Goal: Purchase product/service

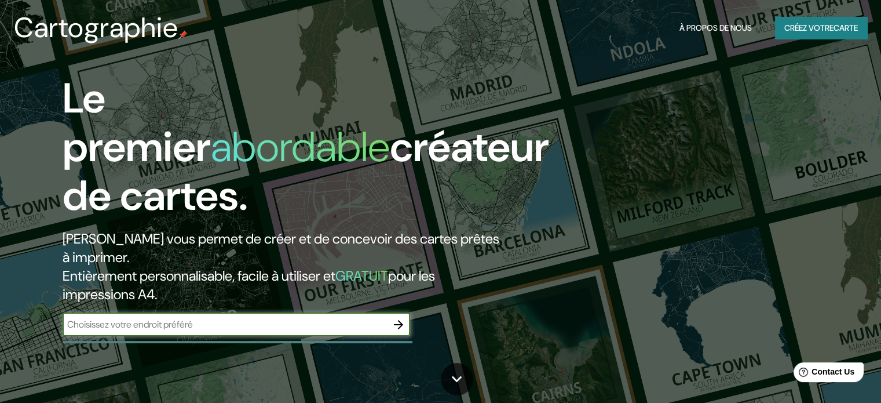
click at [360, 326] on input "text" at bounding box center [225, 323] width 324 height 13
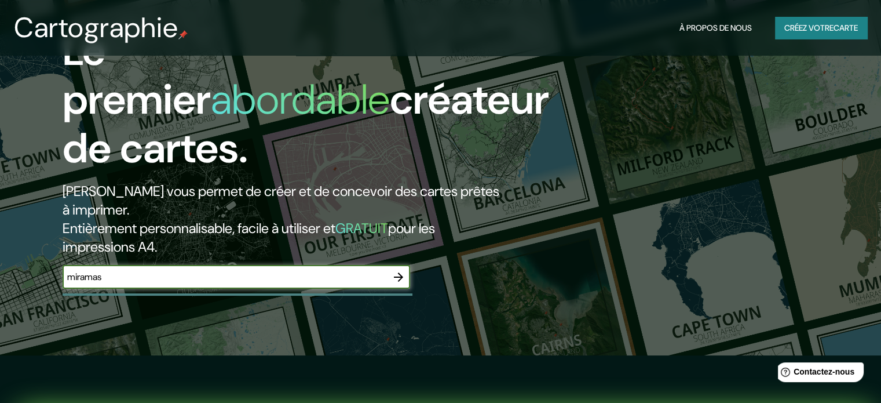
scroll to position [174, 0]
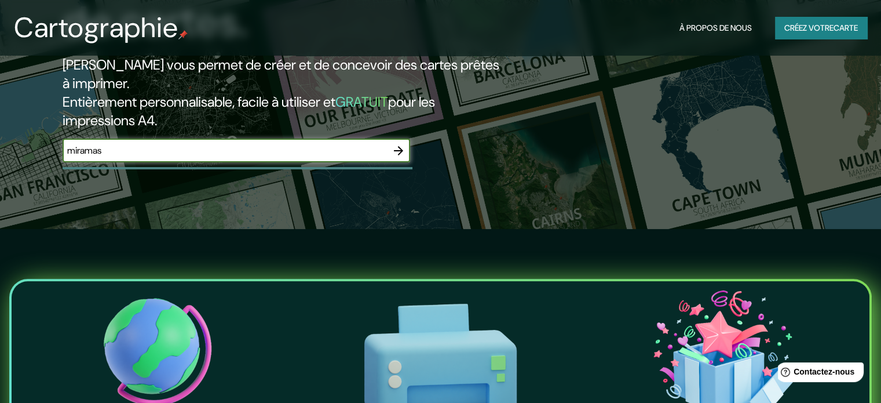
type input "miramas"
click at [396, 148] on icon "button" at bounding box center [399, 151] width 14 height 14
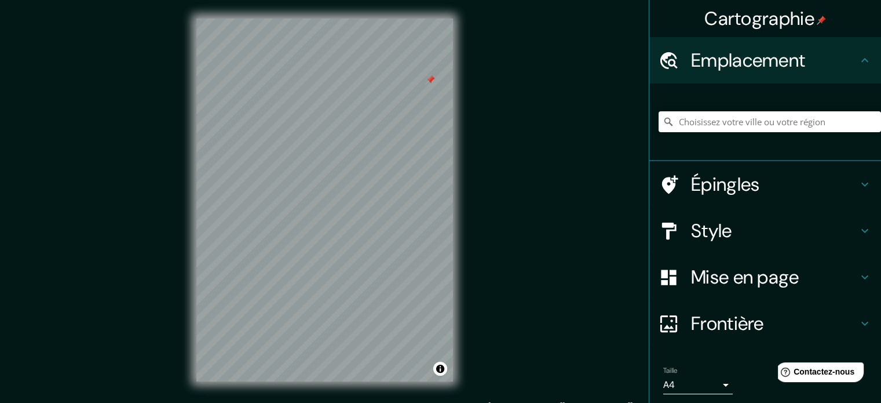
click at [129, 178] on div "Cartographie Emplacement Épingles Style Mise en page Frontière Choisissez une b…" at bounding box center [440, 209] width 881 height 418
click at [772, 182] on h4 "Épingles" at bounding box center [774, 184] width 167 height 23
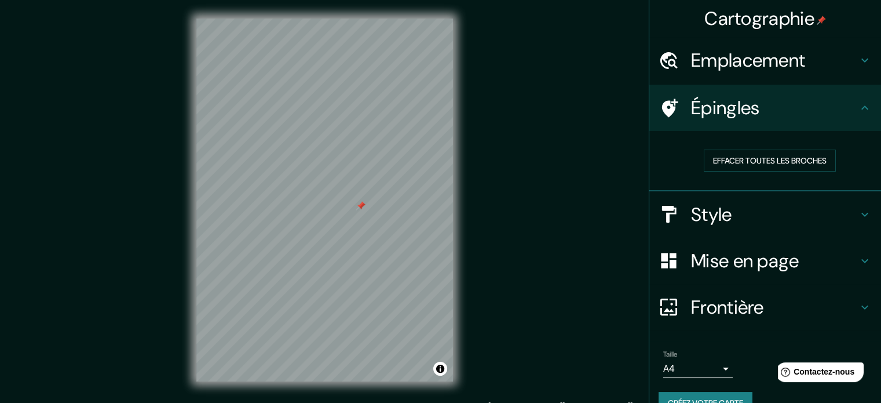
click at [806, 111] on h4 "Épingles" at bounding box center [774, 107] width 167 height 23
click at [745, 223] on h4 "Style" at bounding box center [774, 214] width 167 height 23
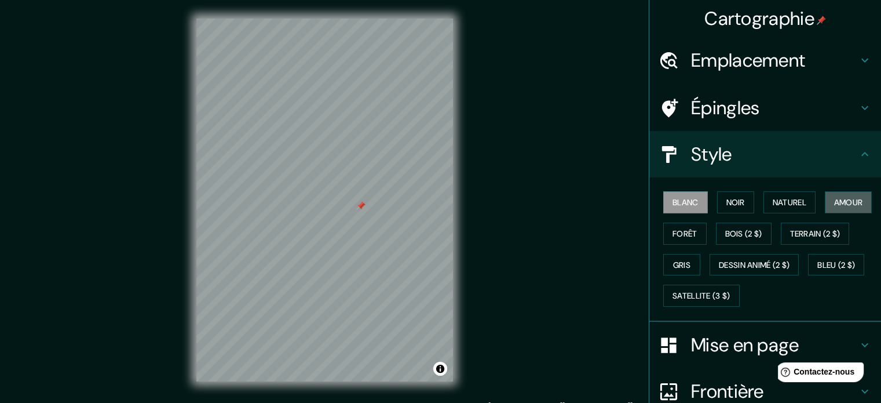
click at [834, 207] on font "Amour" at bounding box center [848, 202] width 29 height 10
click at [726, 205] on font "Noir" at bounding box center [735, 202] width 19 height 10
click at [783, 200] on font "Naturel" at bounding box center [790, 202] width 34 height 10
click at [834, 207] on font "Amour" at bounding box center [848, 202] width 29 height 10
click at [698, 231] on font "Forêt" at bounding box center [685, 233] width 25 height 10
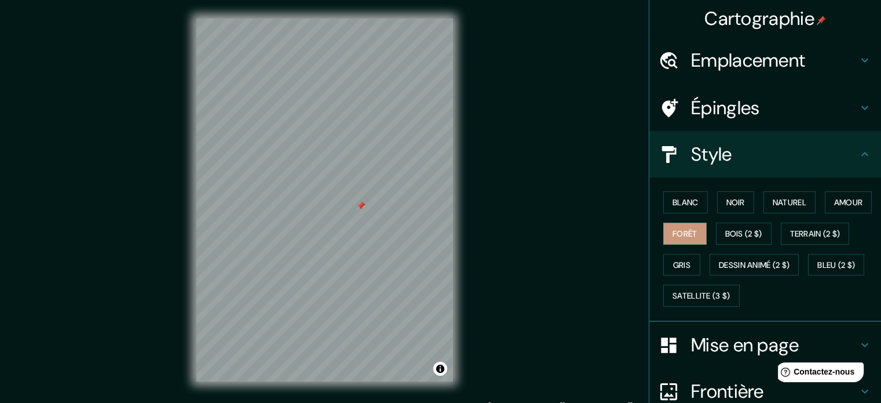
click at [762, 231] on font "Bois (2 $)" at bounding box center [743, 233] width 37 height 10
click at [790, 239] on font "Terrain (2 $)" at bounding box center [815, 233] width 50 height 10
click at [691, 257] on font "Gris" at bounding box center [681, 264] width 17 height 15
click at [726, 203] on font "Noir" at bounding box center [735, 202] width 19 height 10
drag, startPoint x: 417, startPoint y: 199, endPoint x: 389, endPoint y: 220, distance: 34.4
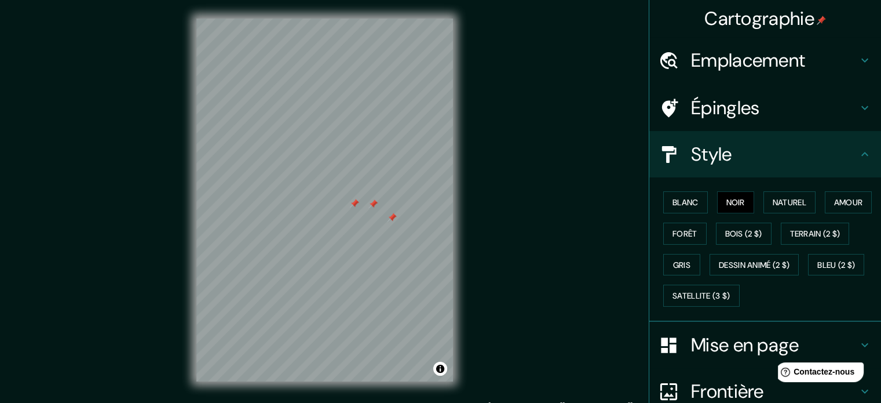
click at [389, 220] on div at bounding box center [392, 217] width 9 height 9
click at [388, 217] on div at bounding box center [389, 218] width 9 height 9
click at [372, 206] on div at bounding box center [370, 205] width 9 height 9
click at [354, 207] on div at bounding box center [352, 204] width 9 height 9
click at [691, 357] on font "Mise en page" at bounding box center [745, 345] width 108 height 24
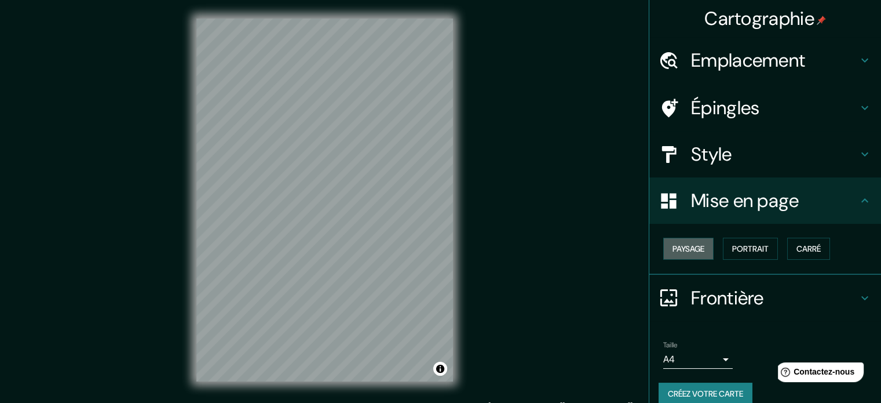
click at [680, 254] on font "Paysage" at bounding box center [689, 248] width 32 height 15
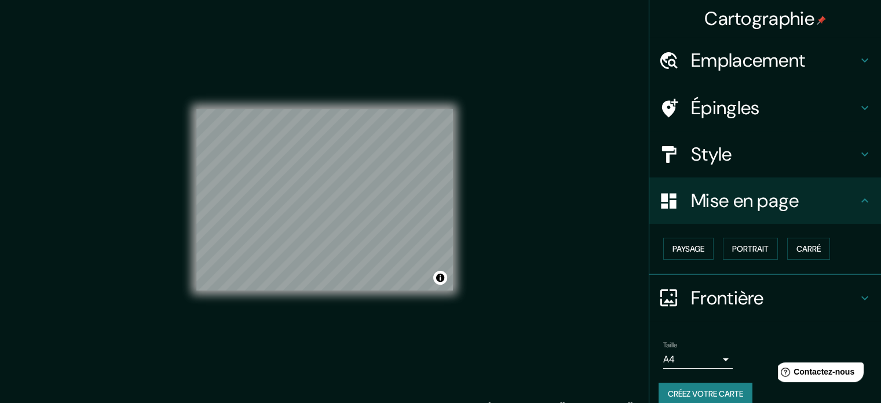
click at [732, 245] on font "Portrait" at bounding box center [750, 248] width 36 height 10
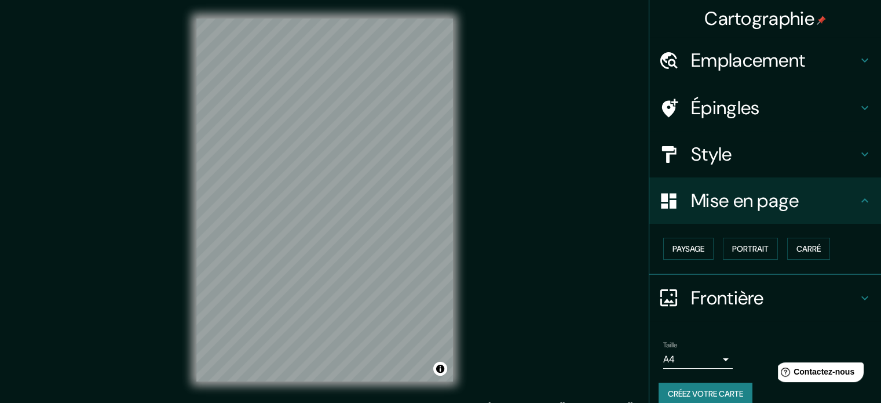
scroll to position [14, 0]
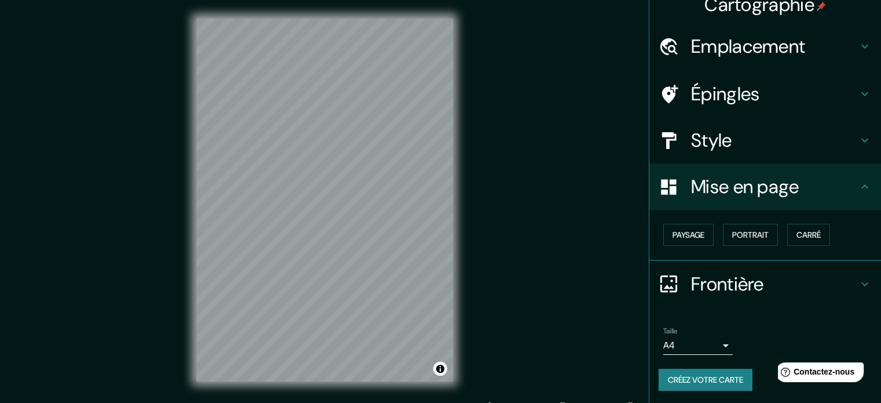
click at [712, 335] on body "Cartographie Emplacement Épingles Style Mise en page Paysage Portrait Carré Fro…" at bounding box center [440, 201] width 881 height 403
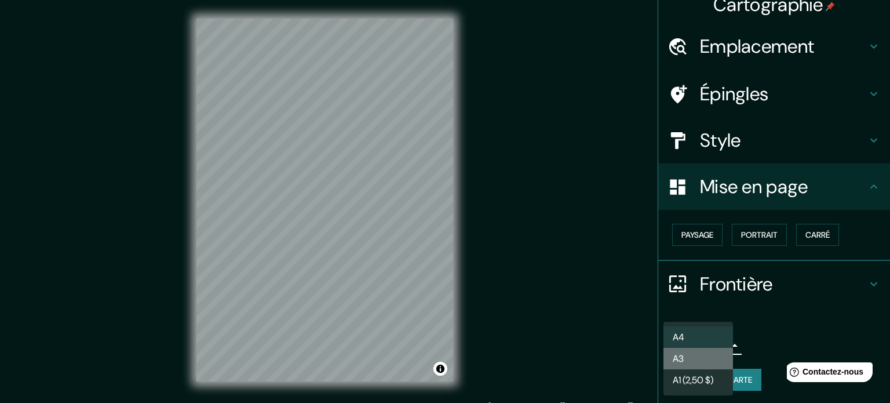
click at [714, 357] on li "A3" at bounding box center [698, 358] width 70 height 21
type input "a4"
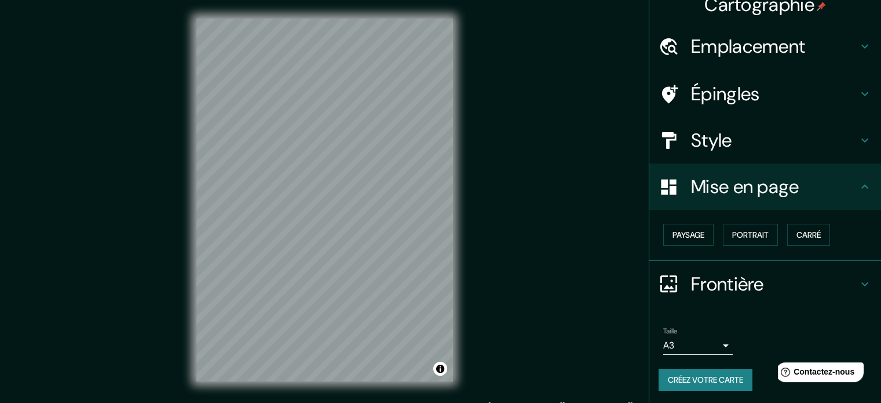
scroll to position [0, 0]
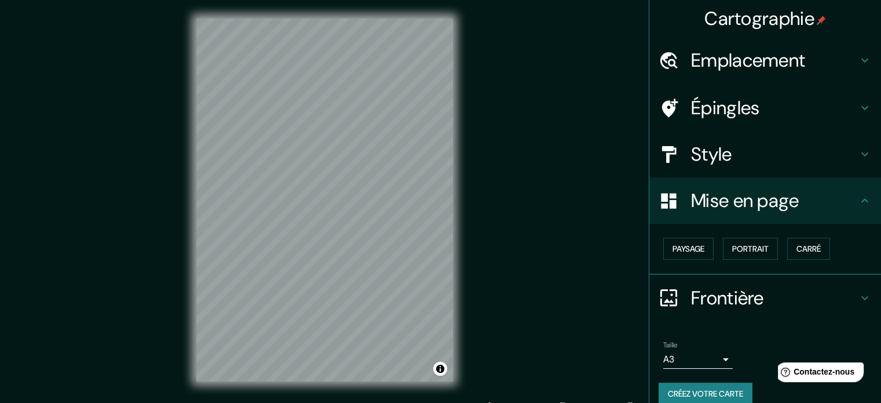
click at [717, 209] on font "Mise en page" at bounding box center [745, 200] width 108 height 24
click at [721, 140] on div "Style" at bounding box center [765, 154] width 232 height 46
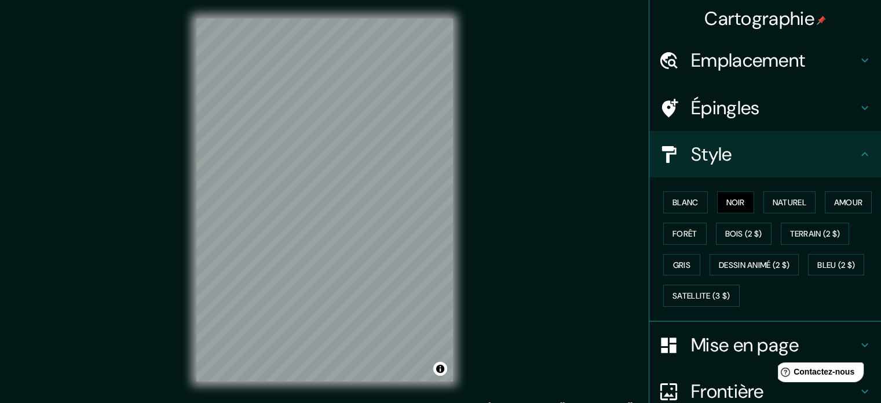
click at [751, 156] on h4 "Style" at bounding box center [774, 154] width 167 height 23
click at [707, 357] on font "Mise en page" at bounding box center [745, 345] width 108 height 24
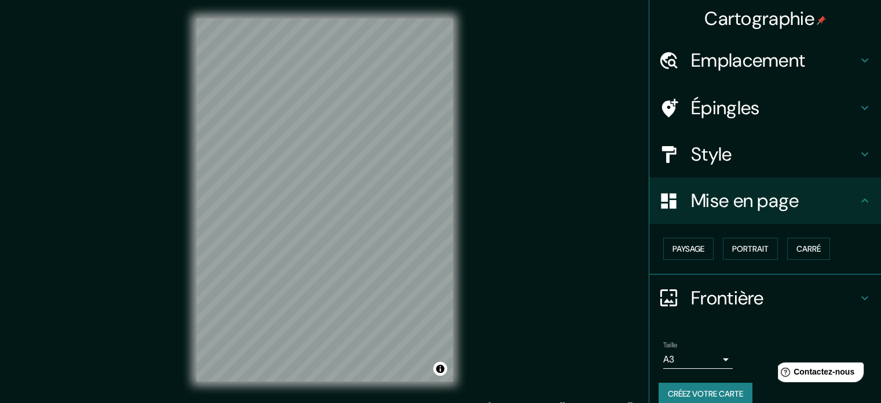
click at [687, 249] on font "Paysage" at bounding box center [689, 248] width 32 height 10
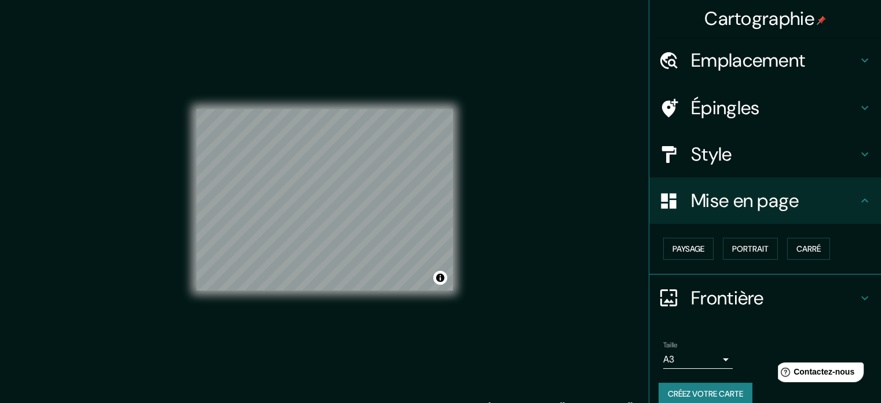
click at [673, 252] on font "Paysage" at bounding box center [689, 248] width 32 height 10
click at [663, 247] on button "Paysage" at bounding box center [688, 249] width 50 height 22
click at [765, 247] on button "Portrait" at bounding box center [750, 249] width 55 height 22
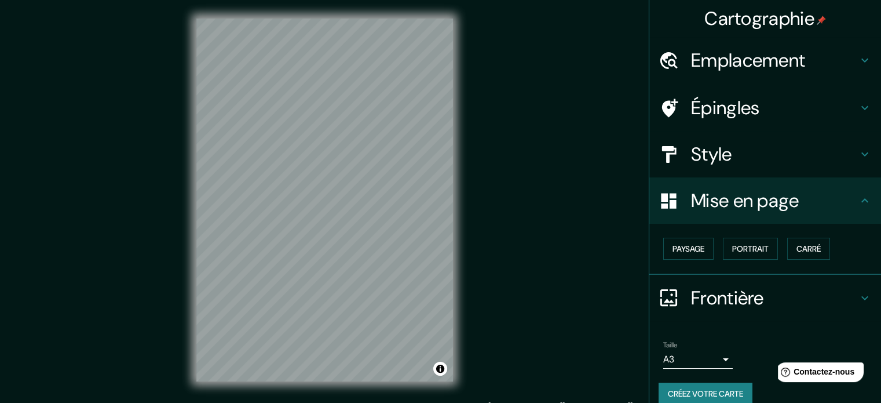
click at [717, 109] on font "Épingles" at bounding box center [725, 108] width 68 height 24
